Goal: Task Accomplishment & Management: Use online tool/utility

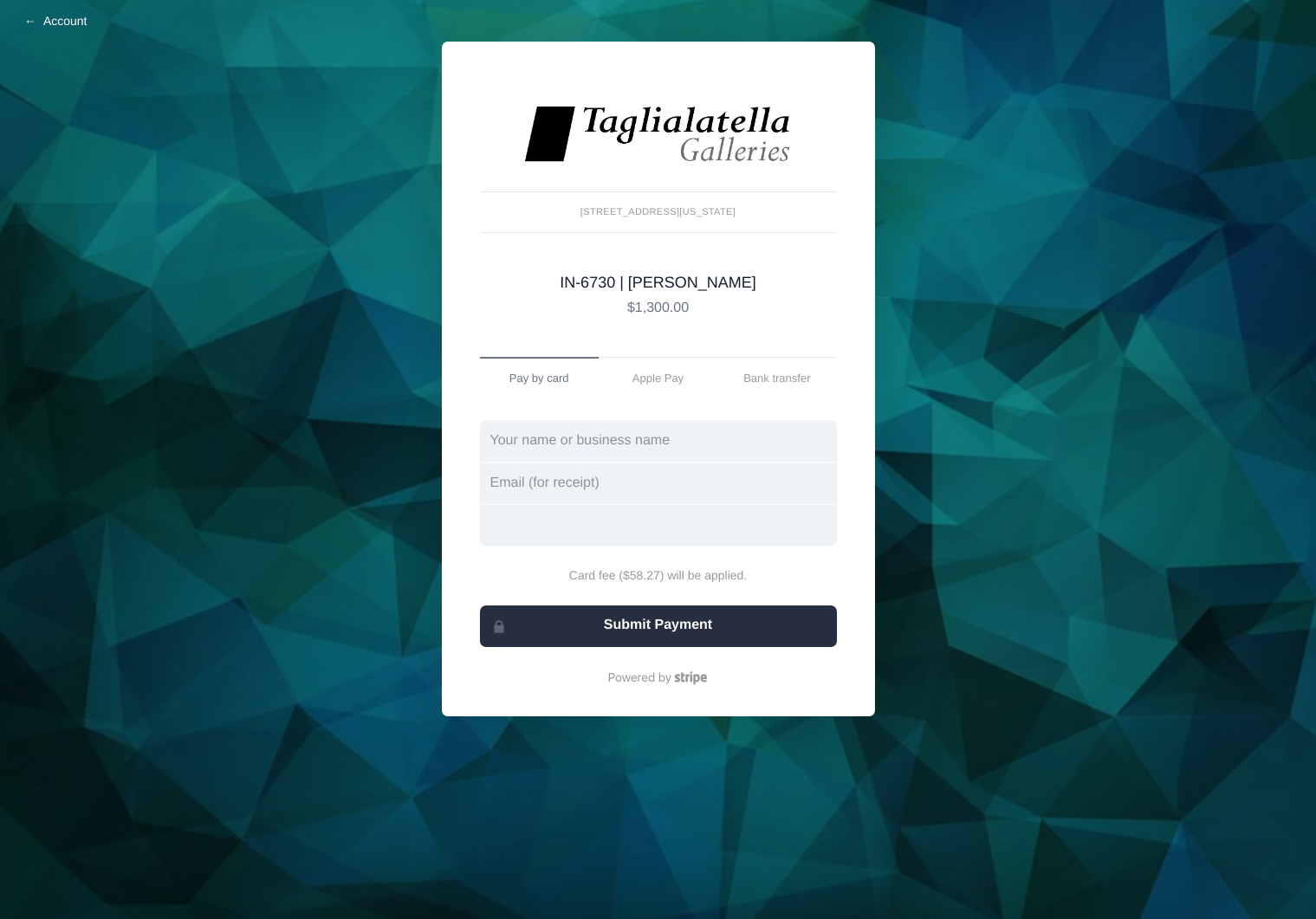
click at [49, 23] on link "Account" at bounding box center [57, 21] width 114 height 42
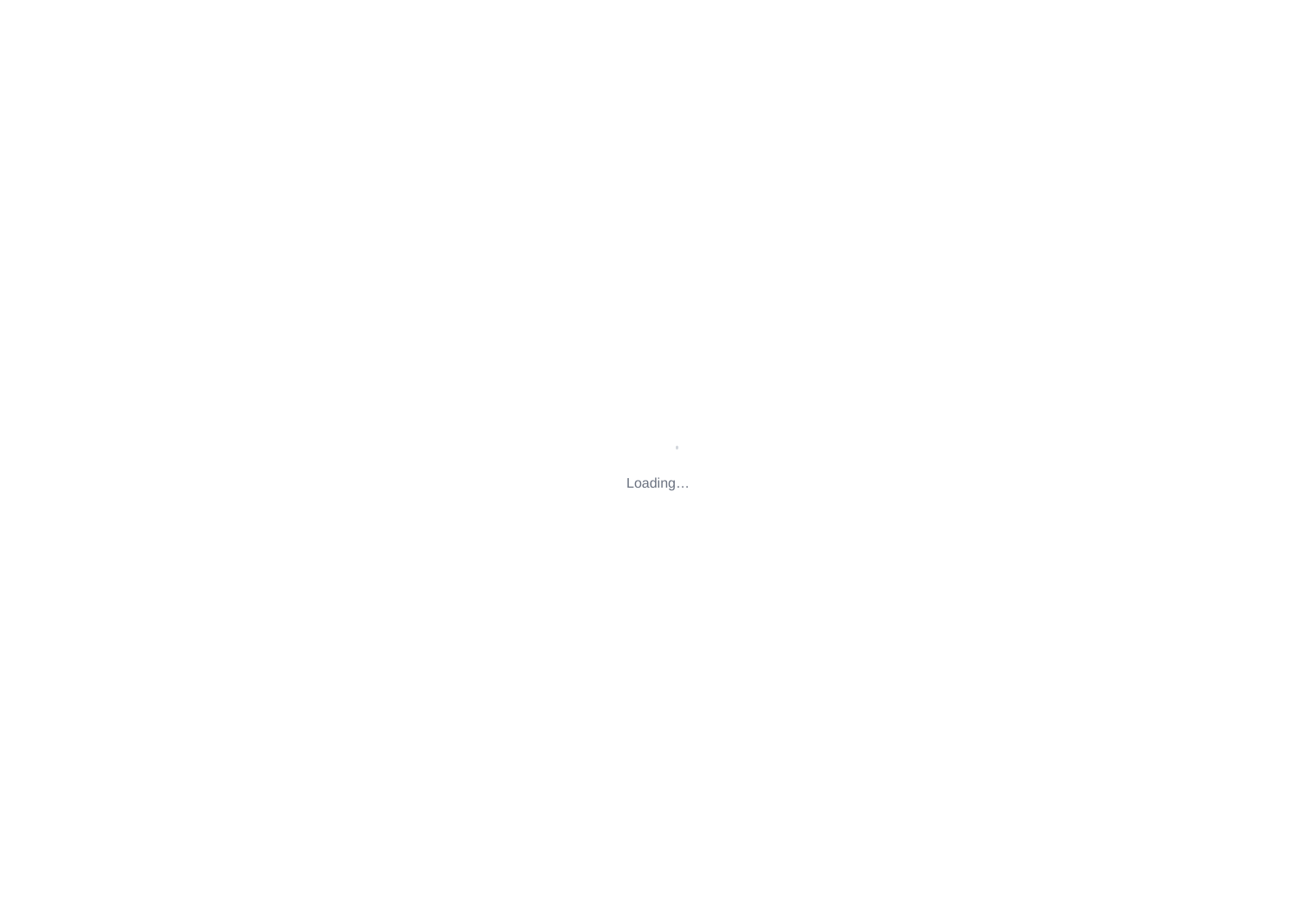
type input "[STREET_ADDRESS][US_STATE]"
type input "[EMAIL_ADDRESS][DOMAIN_NAME]"
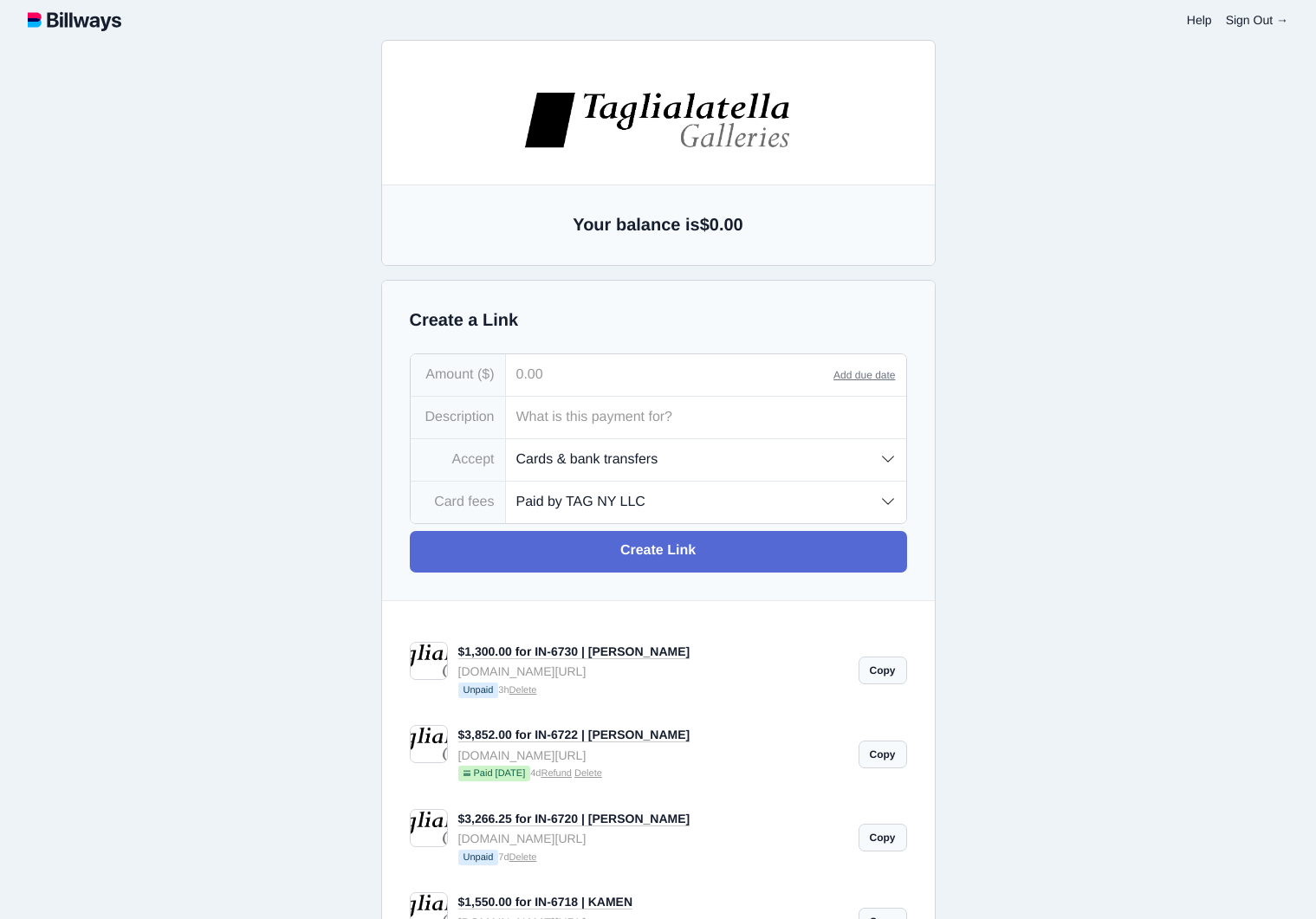
drag, startPoint x: 604, startPoint y: 370, endPoint x: 602, endPoint y: 378, distance: 8.2
click at [603, 370] on input "tel" at bounding box center [670, 375] width 328 height 42
type input "0.04"
type input "1,450.00"
click at [598, 417] on input "text" at bounding box center [706, 417] width 401 height 42
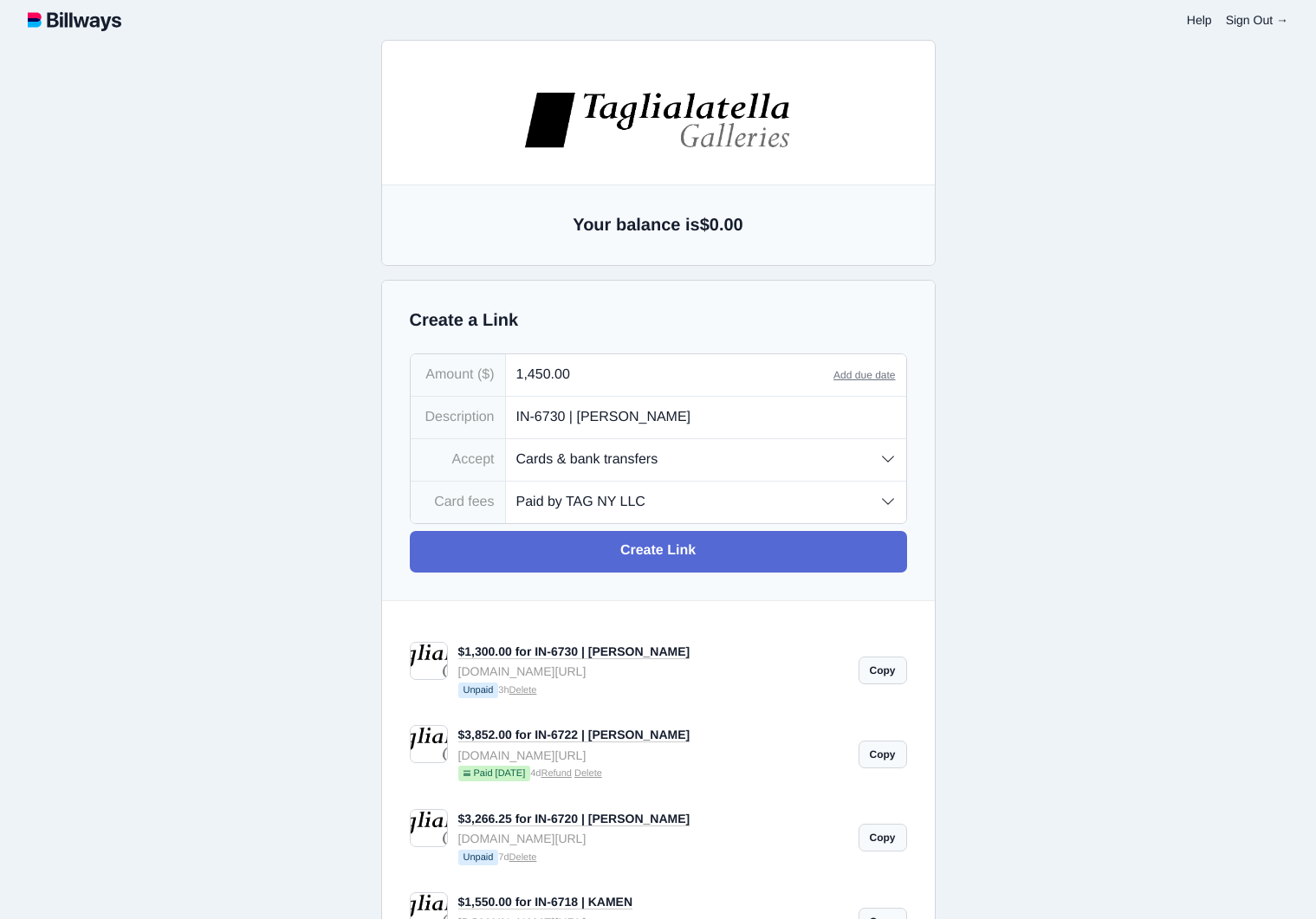
type input "IN-6730 | [PERSON_NAME]"
select select "customer-intl"
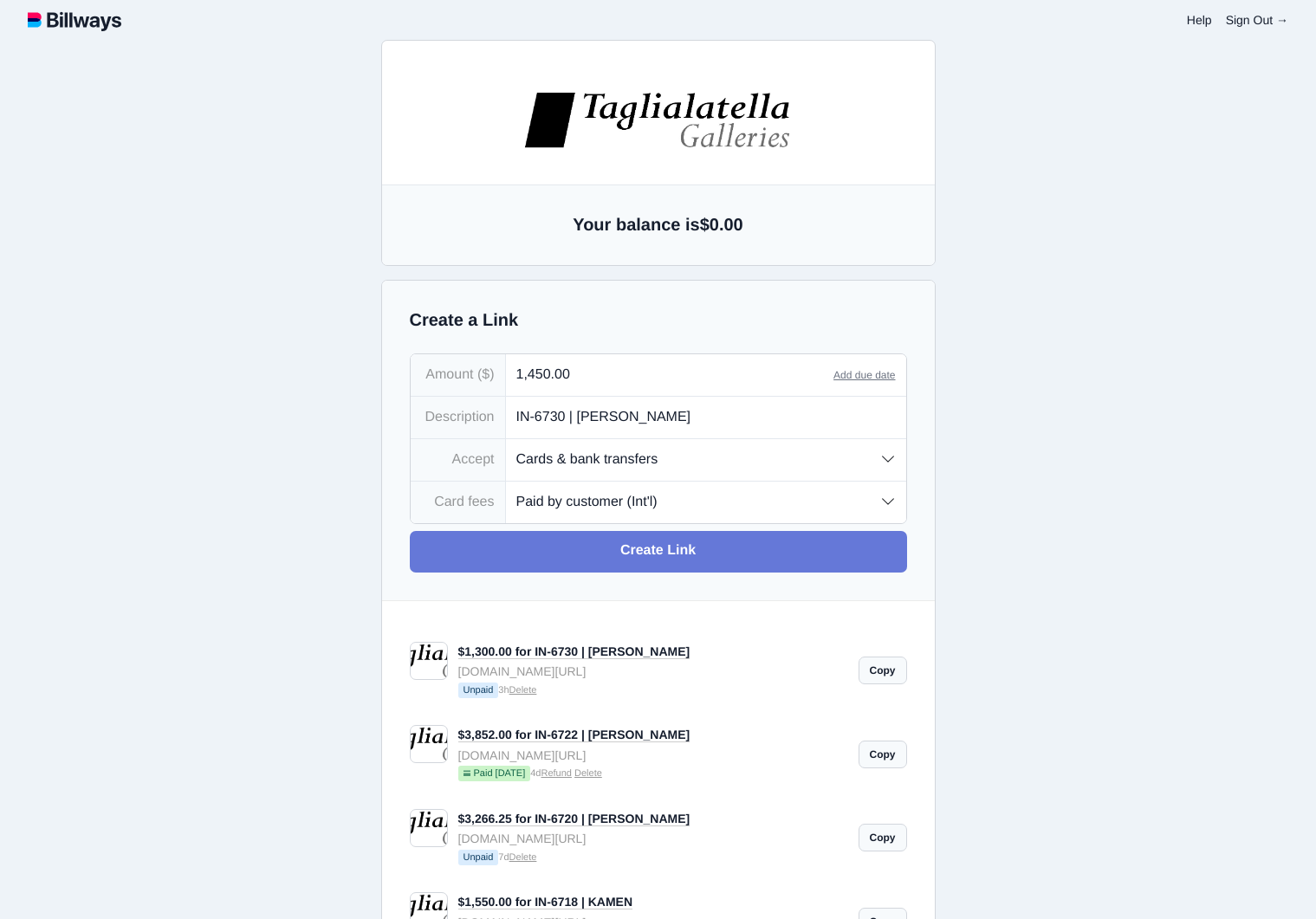
click at [662, 557] on link "Create Link" at bounding box center [658, 552] width 497 height 42
type input "christiona+tagnyllc@djtfa.com"
type input "li@inkentertainment.com"
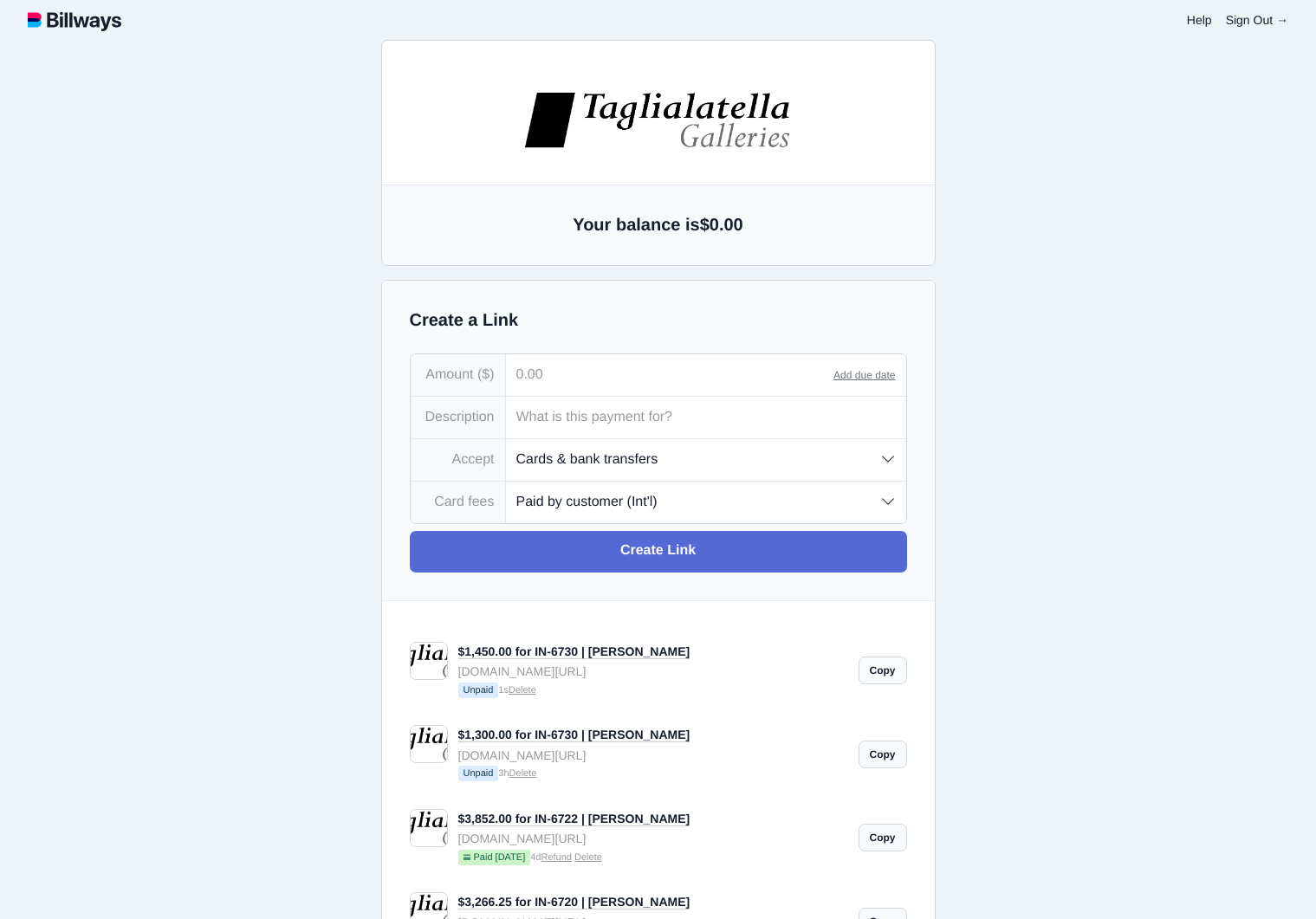
click at [887, 669] on link "Copy" at bounding box center [882, 670] width 48 height 28
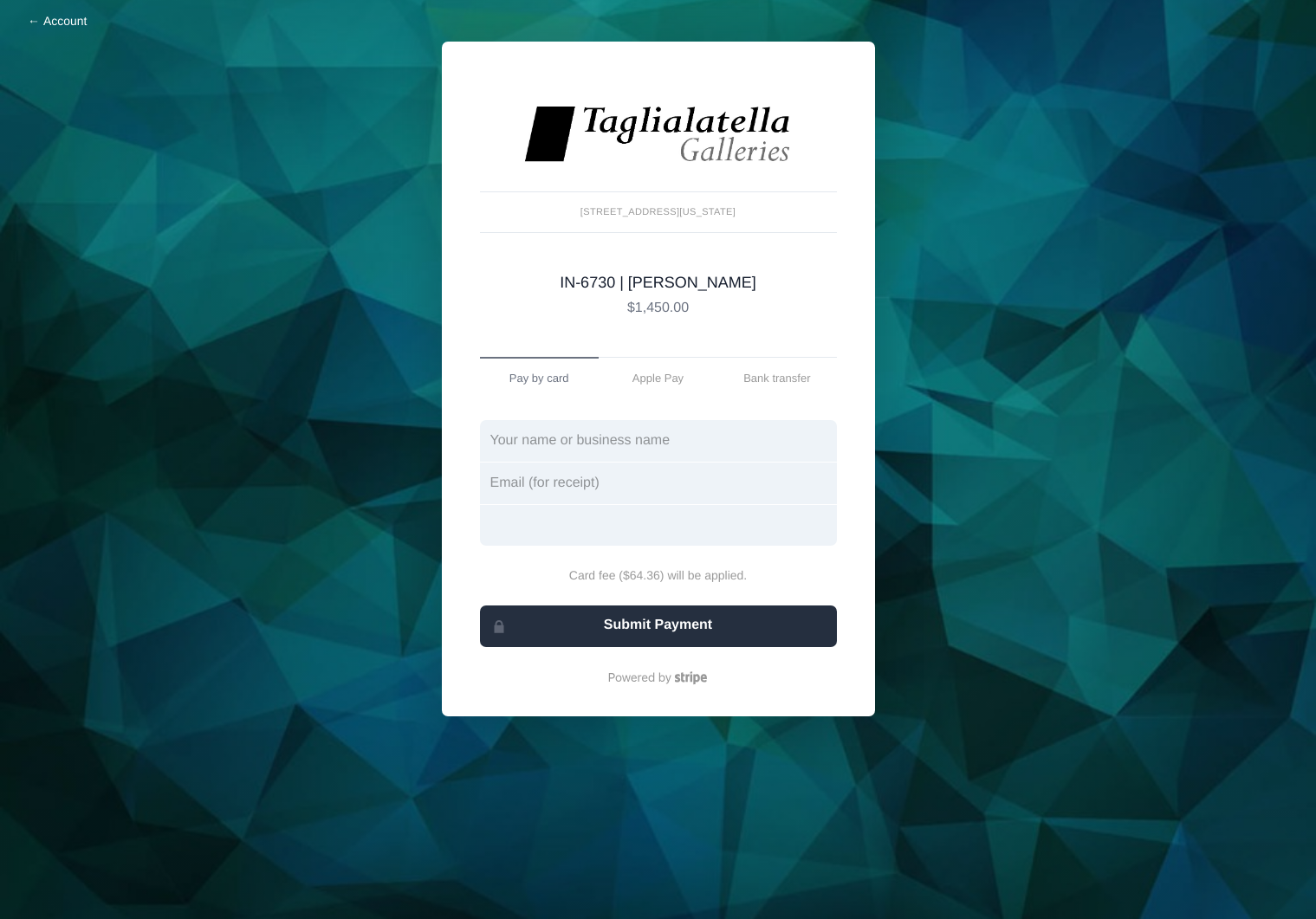
scroll to position [1, 0]
